Goal: Information Seeking & Learning: Learn about a topic

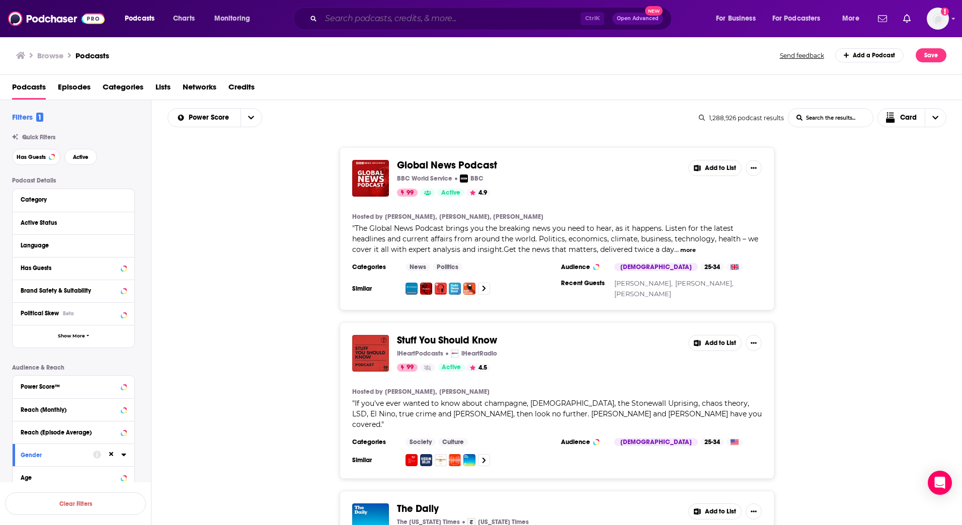
click at [379, 16] on input "Search podcasts, credits, & more..." at bounding box center [451, 19] width 260 height 16
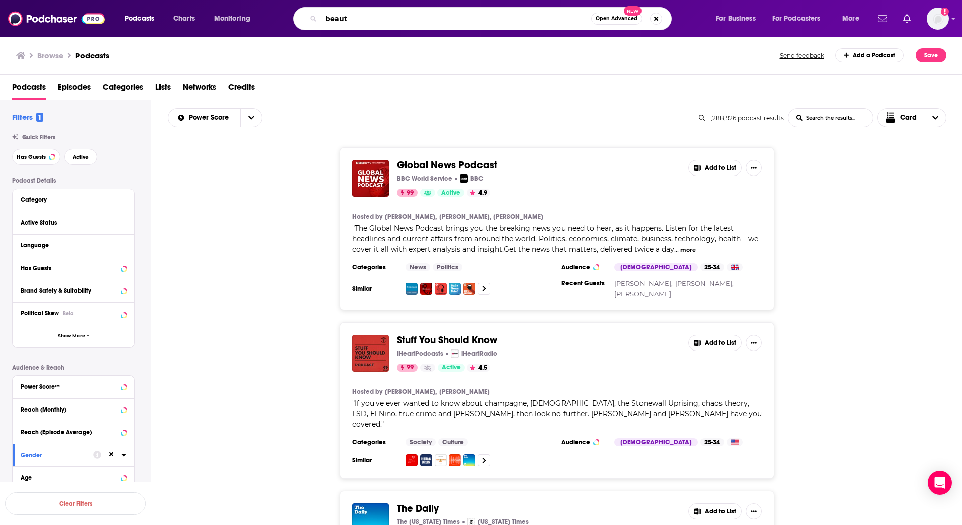
type input "beauty"
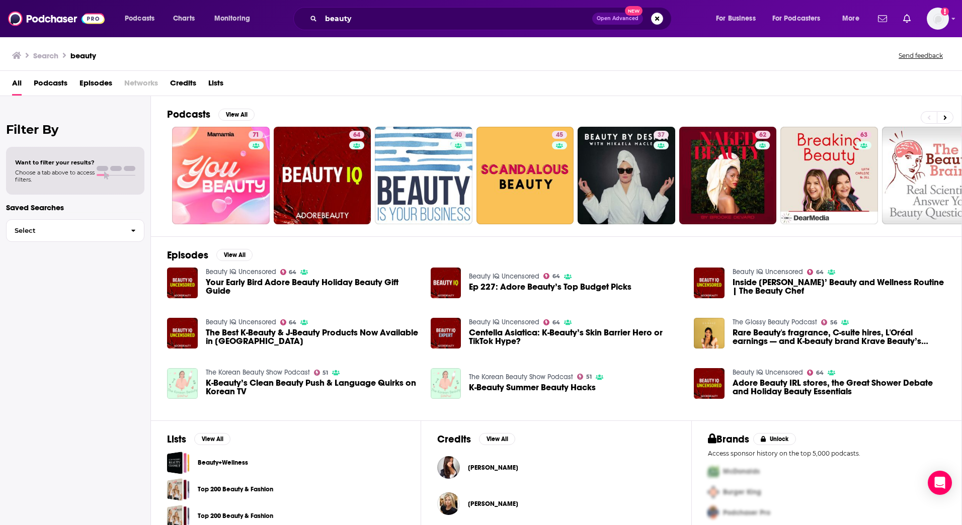
click at [106, 174] on span at bounding box center [103, 175] width 12 height 2
click at [108, 231] on span "Select" at bounding box center [65, 230] width 116 height 7
click at [934, 23] on img "Logged in as amooers" at bounding box center [938, 19] width 22 height 22
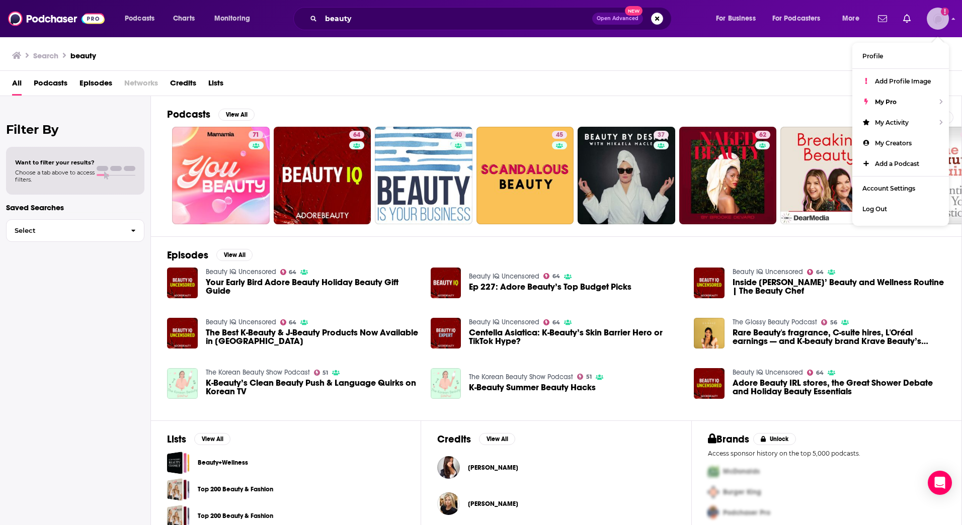
click at [935, 25] on img "Logged in as amooers" at bounding box center [938, 19] width 22 height 22
click at [750, 55] on div "Search beauty Send feedback" at bounding box center [479, 55] width 934 height 14
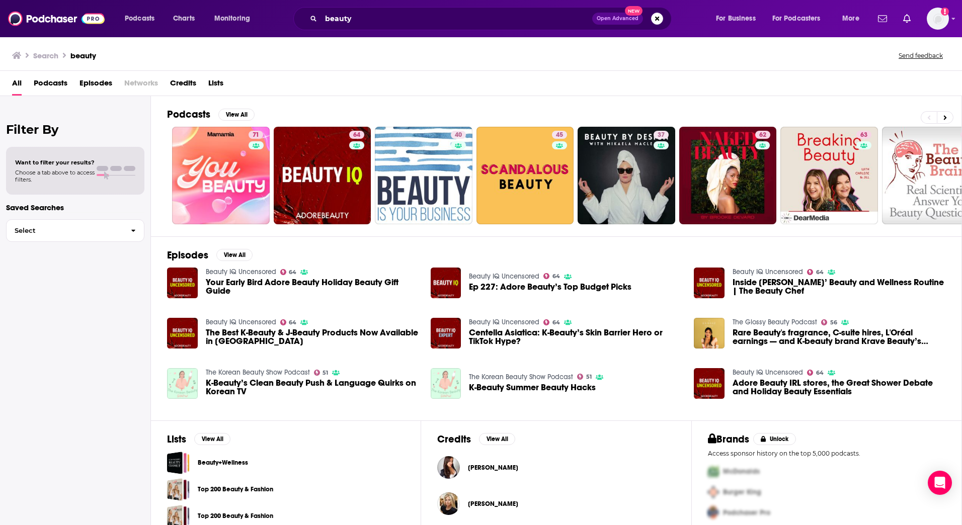
click at [61, 84] on span "Podcasts" at bounding box center [51, 85] width 34 height 21
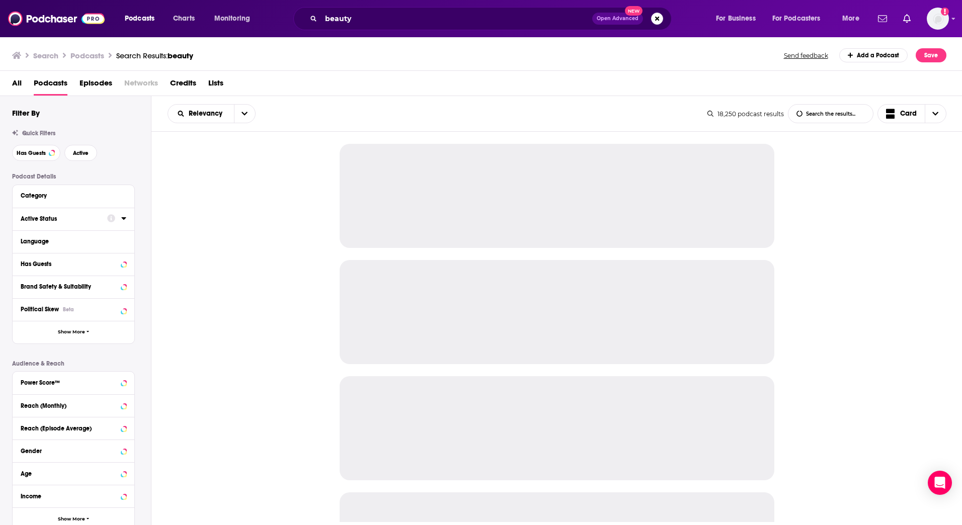
click at [76, 223] on button "Active Status" at bounding box center [64, 218] width 87 height 13
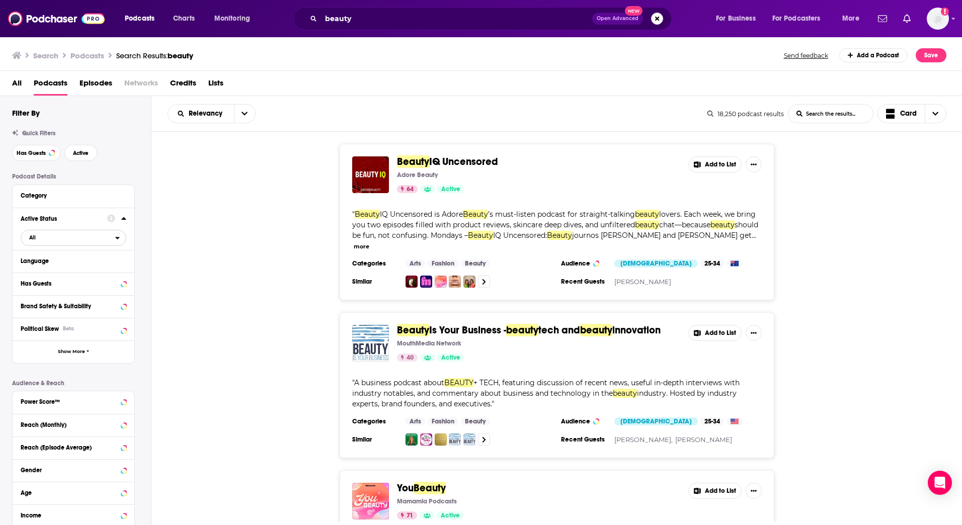
click at [58, 234] on span "All" at bounding box center [68, 237] width 94 height 13
click at [50, 268] on span "Active" at bounding box center [53, 271] width 54 height 6
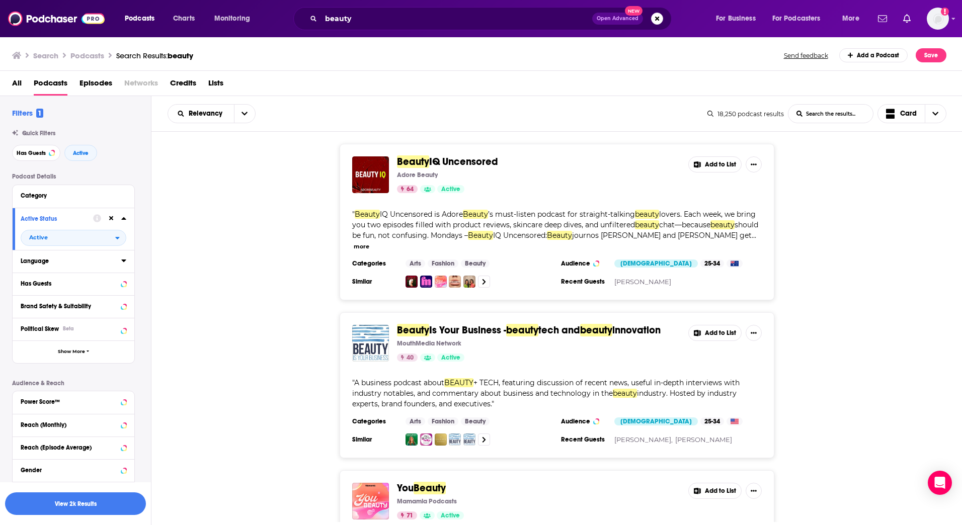
click at [100, 264] on div "Language" at bounding box center [68, 261] width 94 height 7
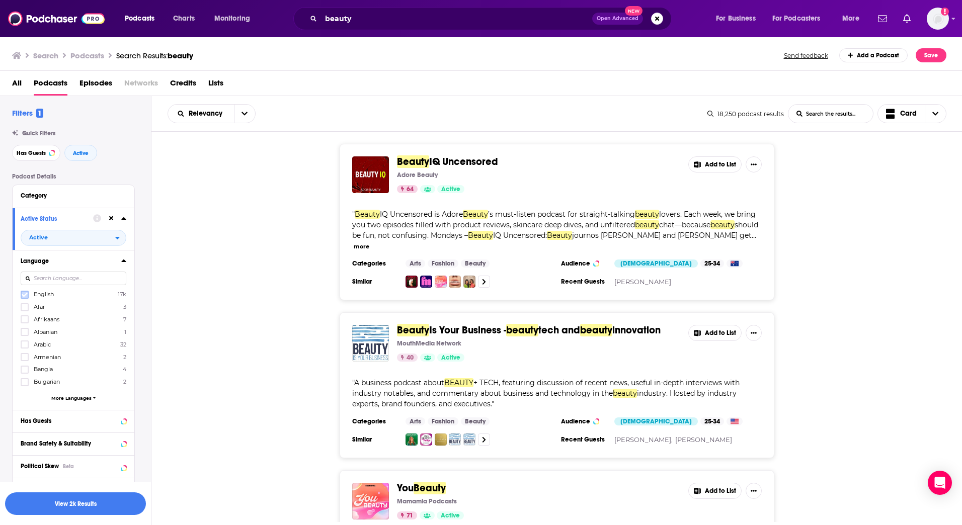
click at [25, 292] on icon at bounding box center [25, 295] width 6 height 6
click at [123, 259] on icon at bounding box center [123, 261] width 5 height 8
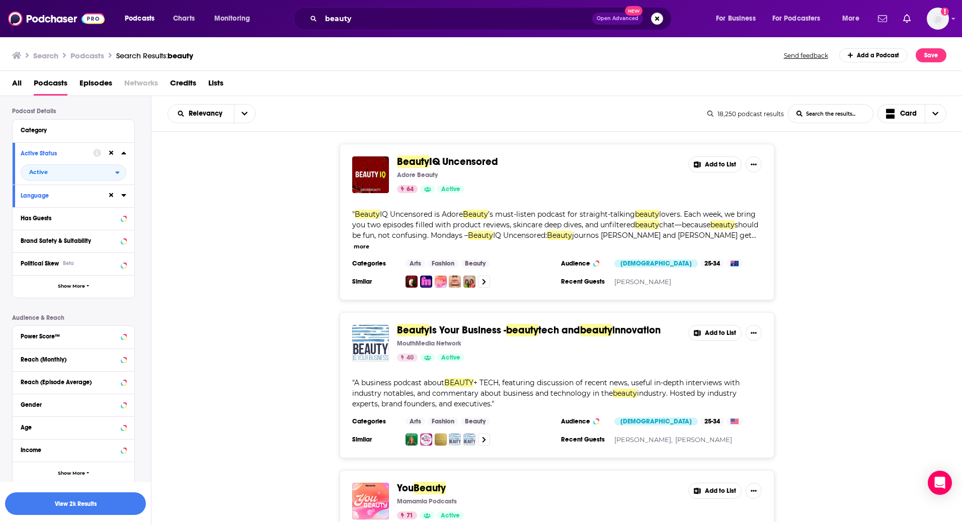
scroll to position [50, 0]
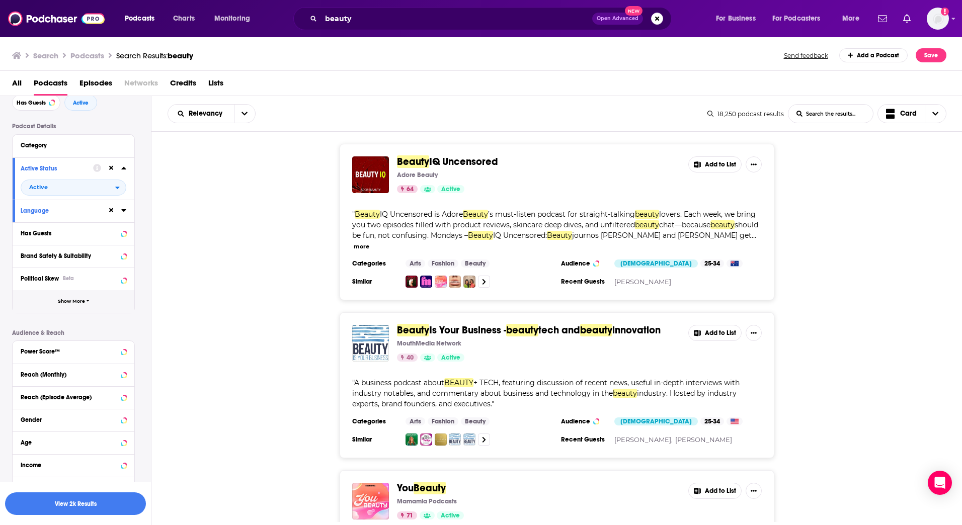
click at [100, 296] on button "Show More" at bounding box center [74, 301] width 122 height 23
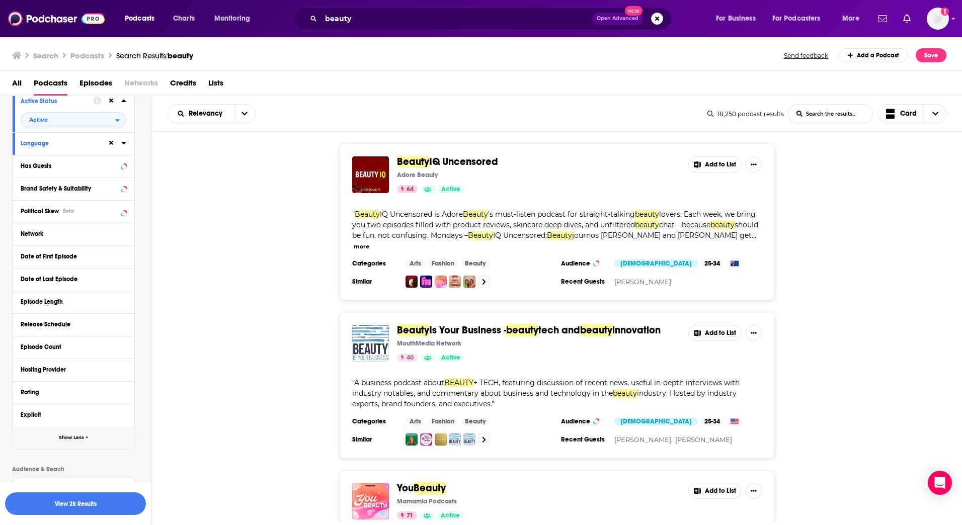
scroll to position [151, 0]
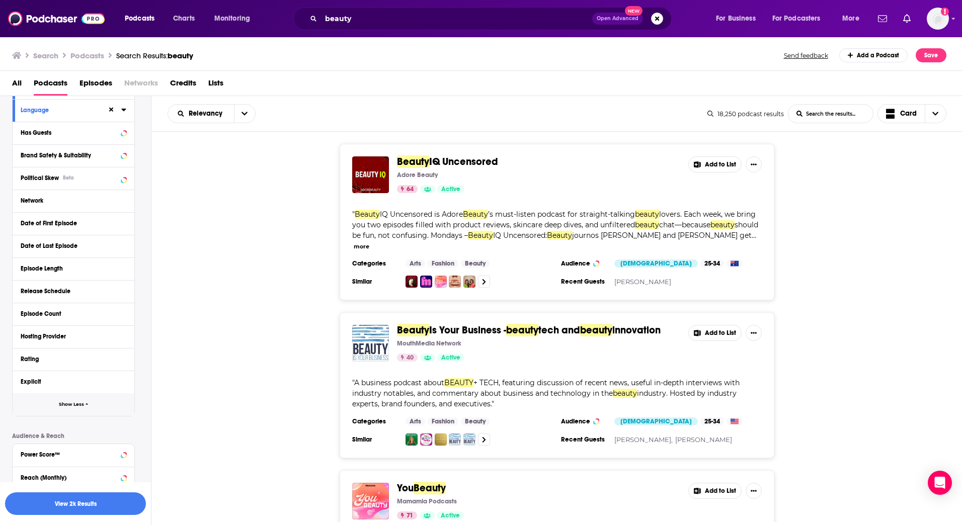
click at [54, 406] on button "Show Less" at bounding box center [74, 404] width 122 height 23
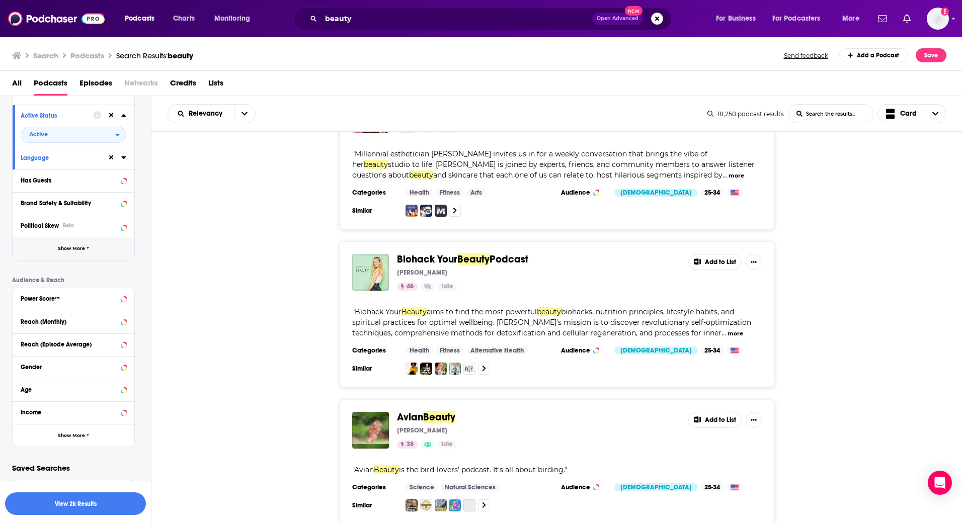
scroll to position [3499, 0]
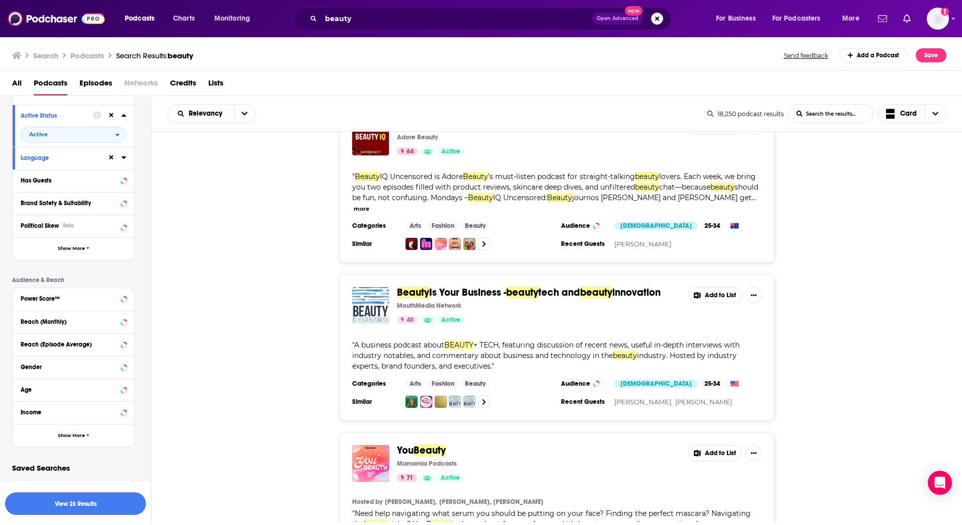
scroll to position [0, 0]
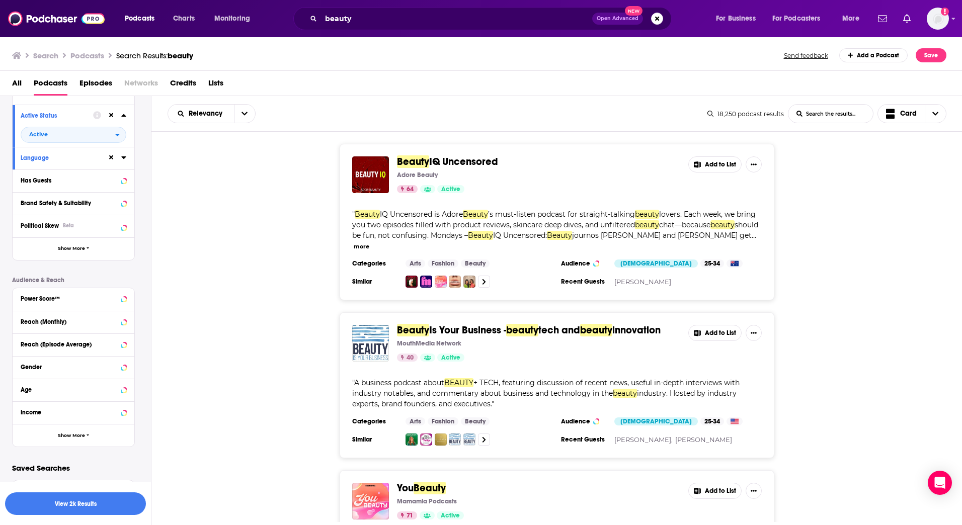
click at [369, 242] on button "more" at bounding box center [362, 246] width 16 height 9
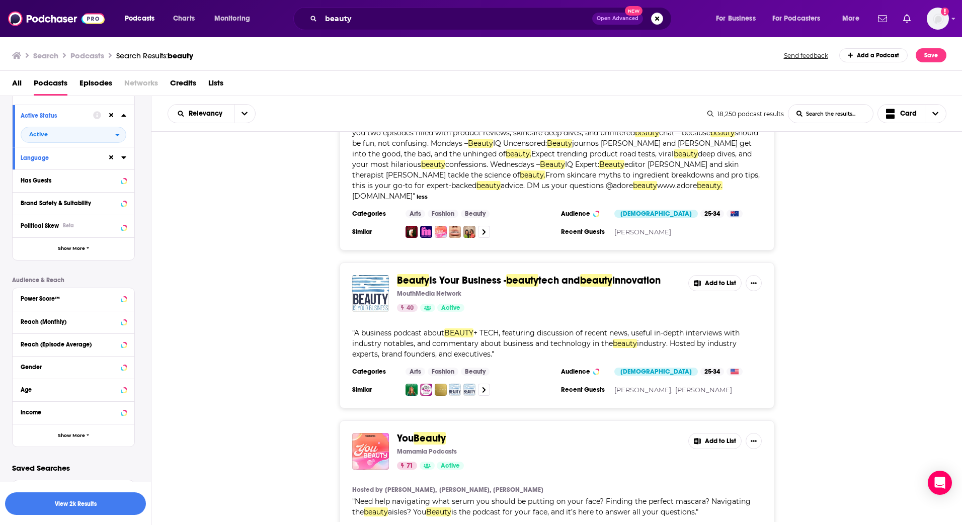
scroll to position [101, 0]
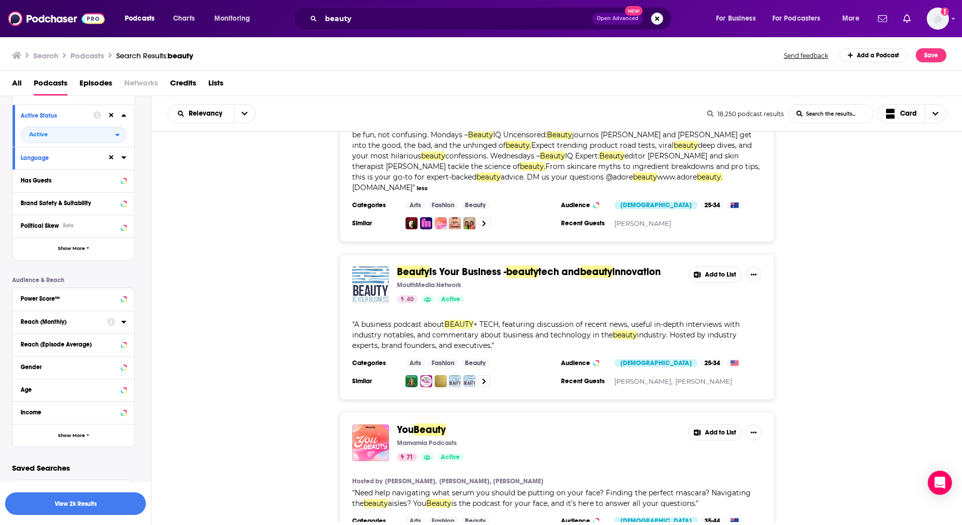
click at [137, 253] on div "Podcast Details Category Active Status Active Language Has Guests Brand Safety …" at bounding box center [81, 258] width 139 height 377
click at [48, 435] on button "Show More" at bounding box center [74, 435] width 122 height 23
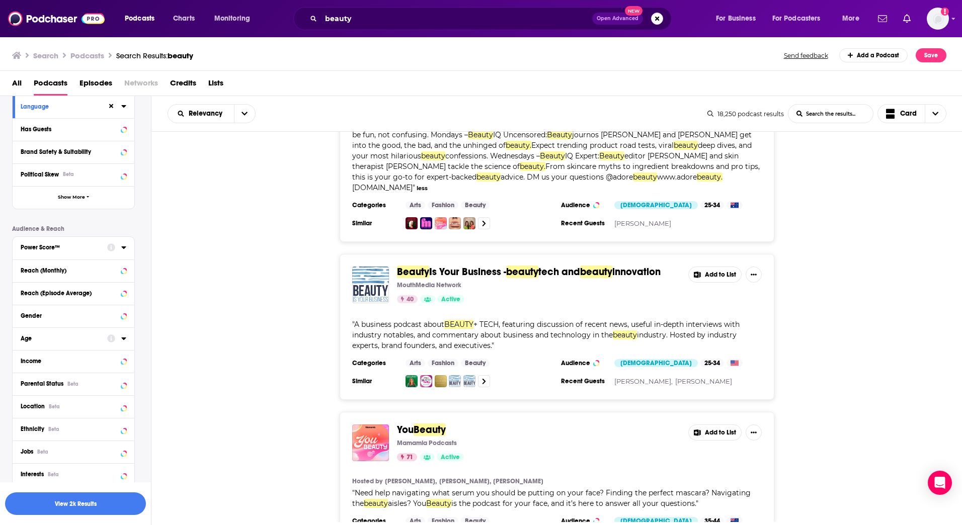
scroll to position [262, 0]
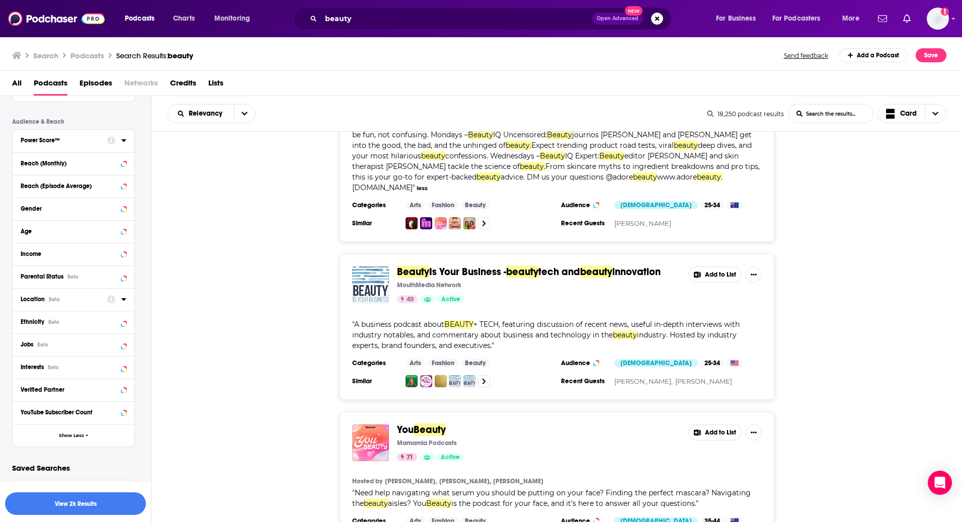
click at [122, 300] on icon at bounding box center [123, 299] width 5 height 8
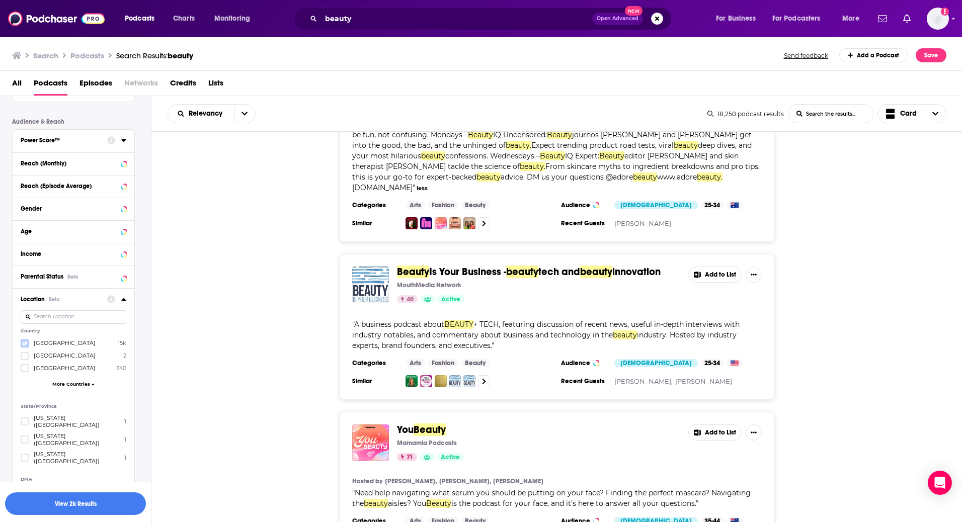
click at [22, 344] on icon at bounding box center [25, 344] width 6 height 6
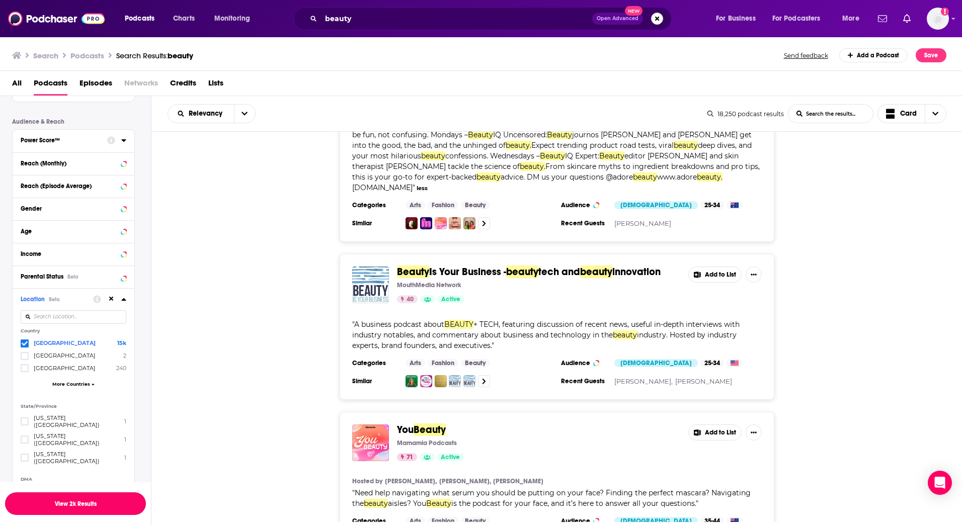
click at [61, 504] on button "View 2k Results" at bounding box center [75, 504] width 141 height 23
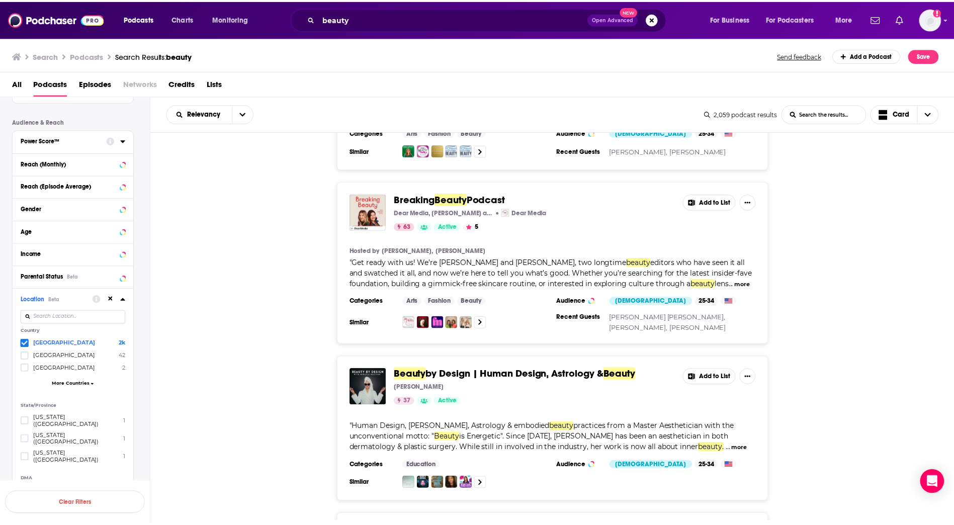
scroll to position [302, 0]
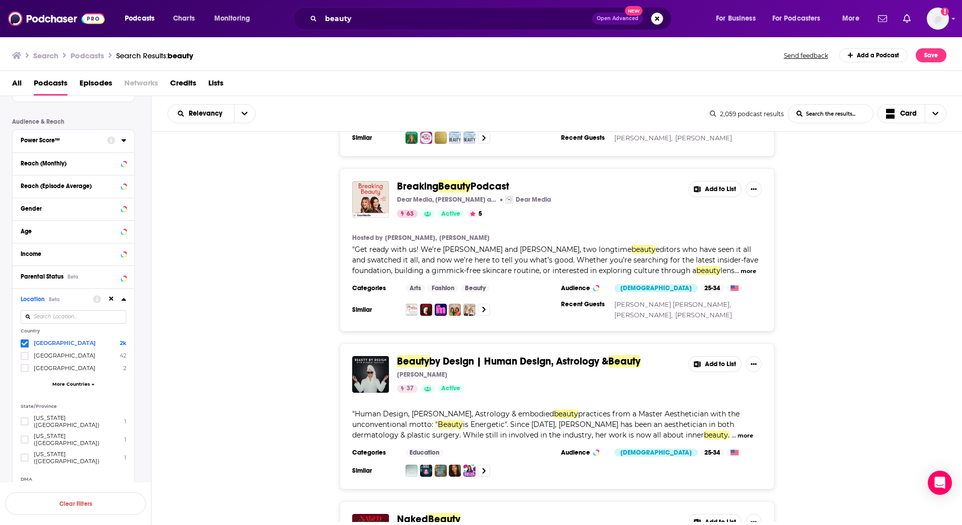
click at [448, 180] on span "Beauty" at bounding box center [454, 186] width 32 height 13
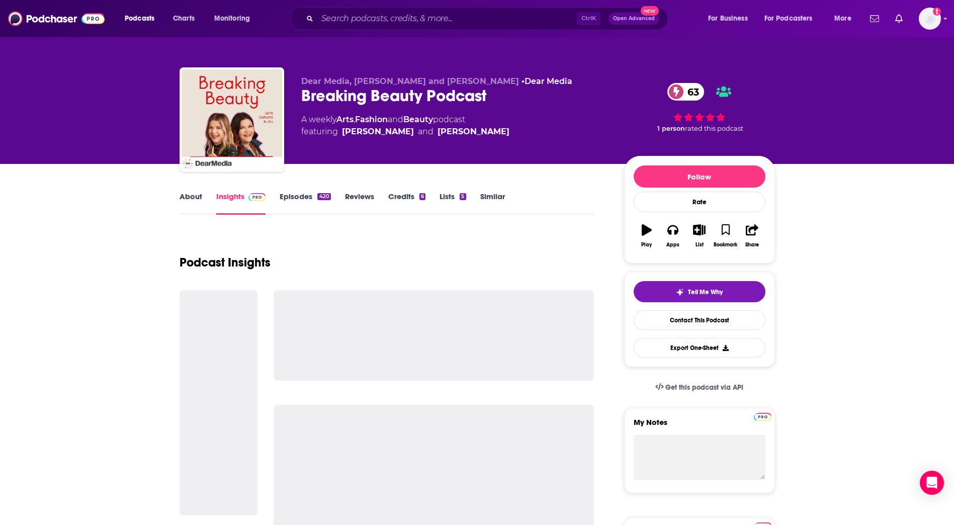
click at [196, 200] on link "About" at bounding box center [191, 203] width 23 height 23
